Goal: Task Accomplishment & Management: Manage account settings

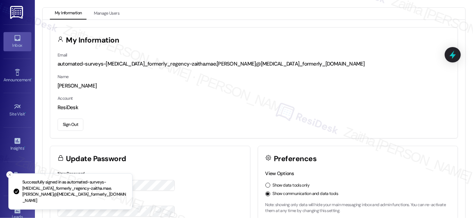
click at [13, 44] on div "Inbox" at bounding box center [17, 45] width 35 height 7
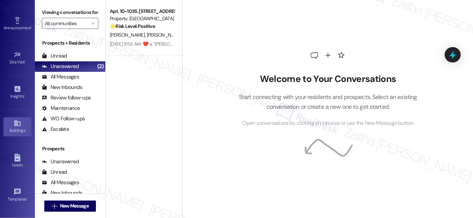
scroll to position [112, 0]
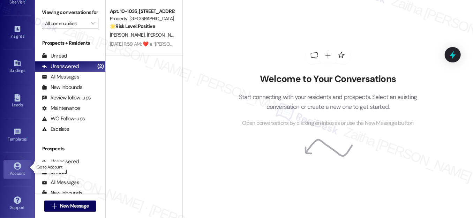
click at [19, 165] on icon at bounding box center [17, 165] width 7 height 7
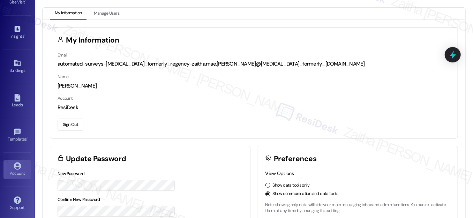
drag, startPoint x: 70, startPoint y: 125, endPoint x: 73, endPoint y: 125, distance: 3.5
click at [70, 125] on button "Sign Out" at bounding box center [71, 125] width 26 height 12
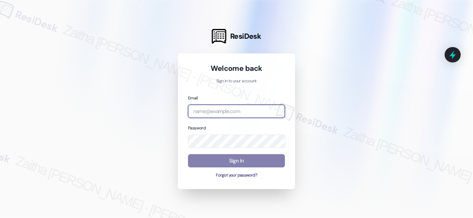
click at [227, 113] on input "email" at bounding box center [236, 112] width 97 height 14
type input "[EMAIL_ADDRESS][PERSON_NAME][DOMAIN_NAME]"
